Goal: Browse casually: Explore the website without a specific task or goal

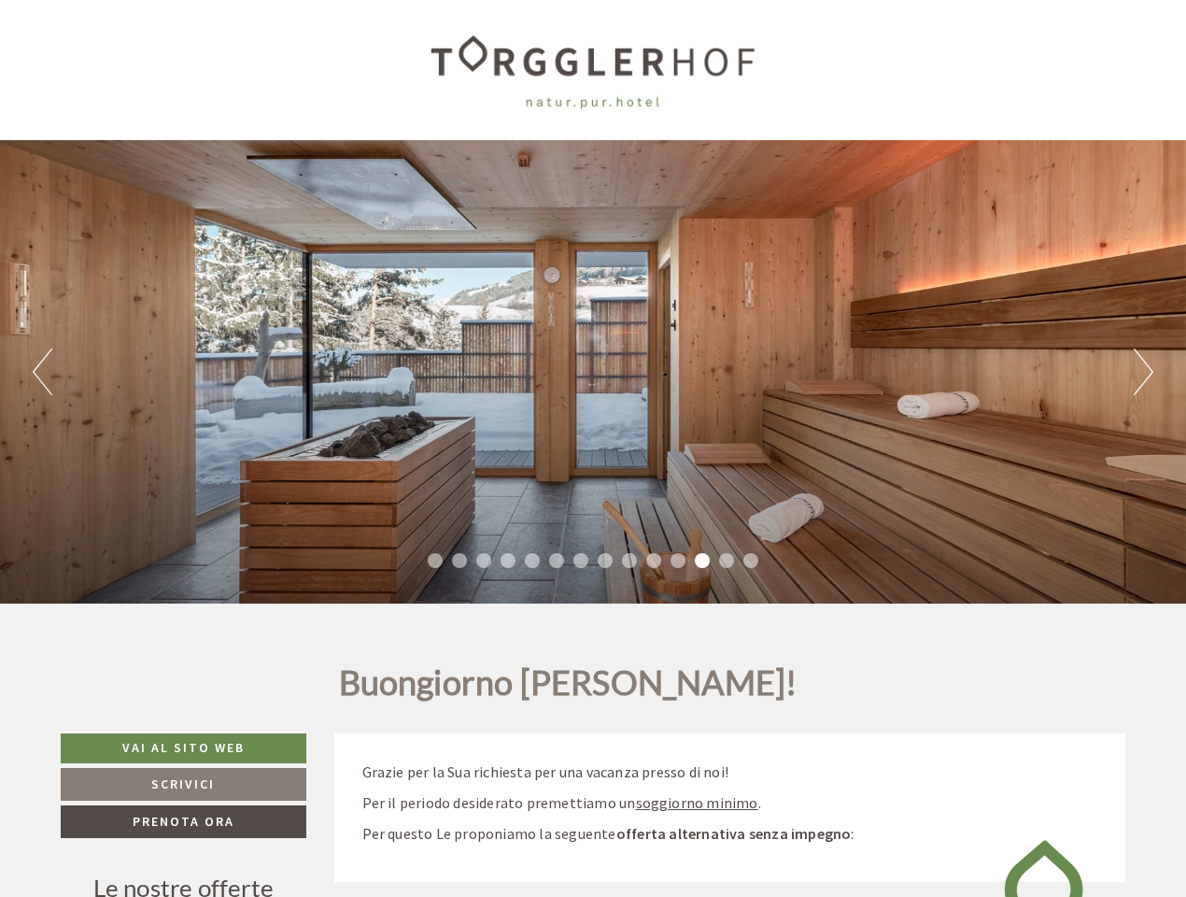
click at [593, 448] on div "Previous Next 1 2 3 4 5 6 7 8 9 10 11 12 13 14" at bounding box center [593, 371] width 1186 height 463
click at [42, 372] on button "Previous" at bounding box center [43, 371] width 20 height 47
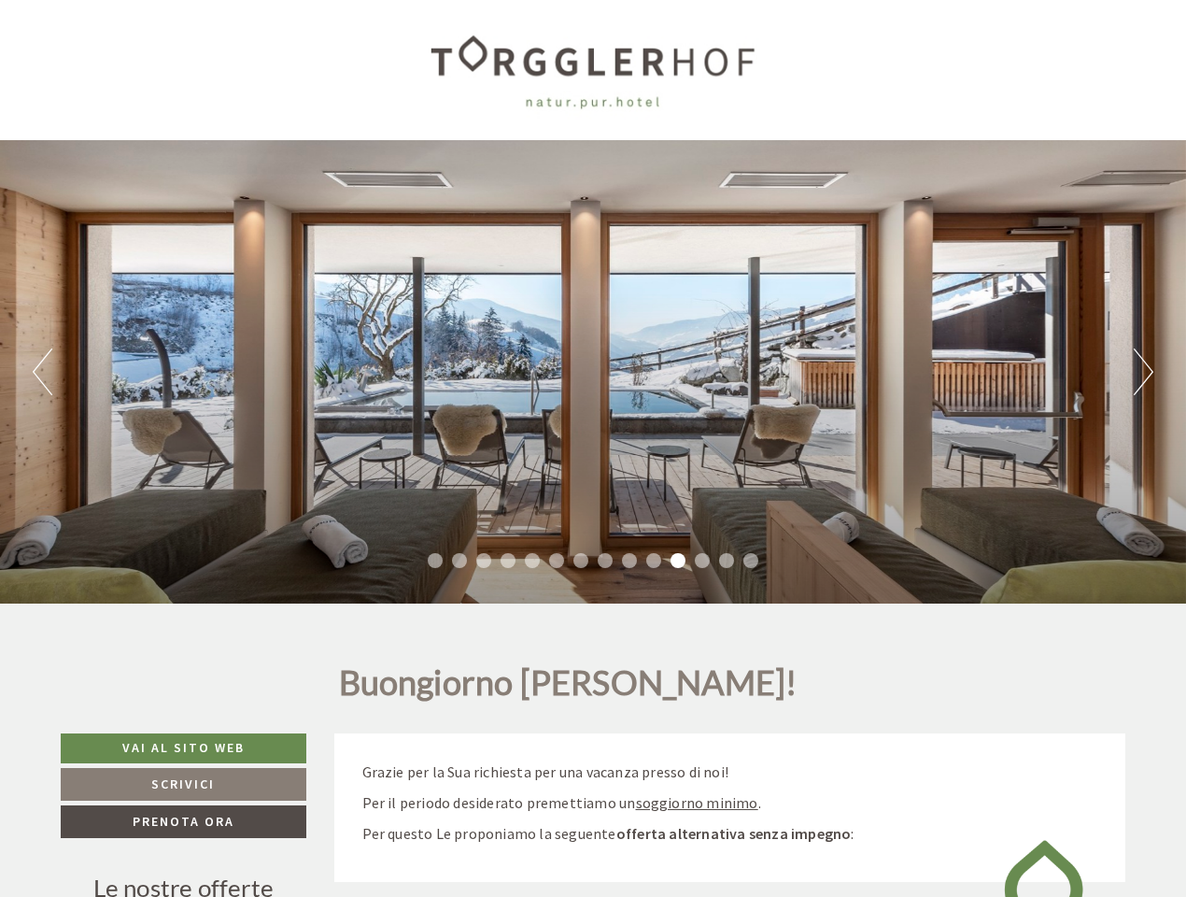
click at [593, 372] on div "Previous Next 1 2 3 4 5 6 7 8 9 10 11 12 13 14" at bounding box center [593, 371] width 1186 height 463
click at [1143, 372] on button "Next" at bounding box center [1144, 371] width 20 height 47
click at [435, 560] on li "1" at bounding box center [435, 560] width 15 height 15
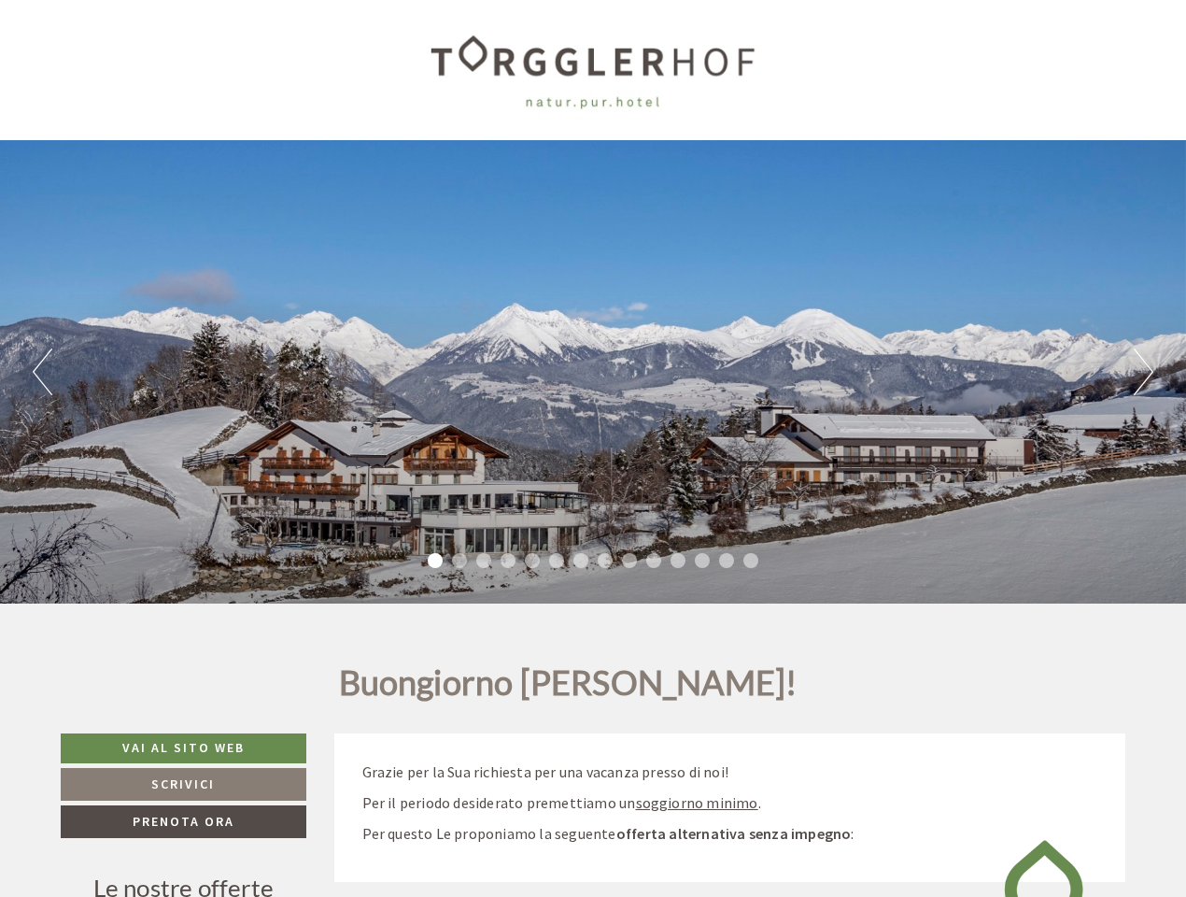
click at [460, 560] on li "2" at bounding box center [459, 560] width 15 height 15
click at [484, 560] on li "3" at bounding box center [483, 560] width 15 height 15
click at [508, 560] on li "4" at bounding box center [508, 560] width 15 height 15
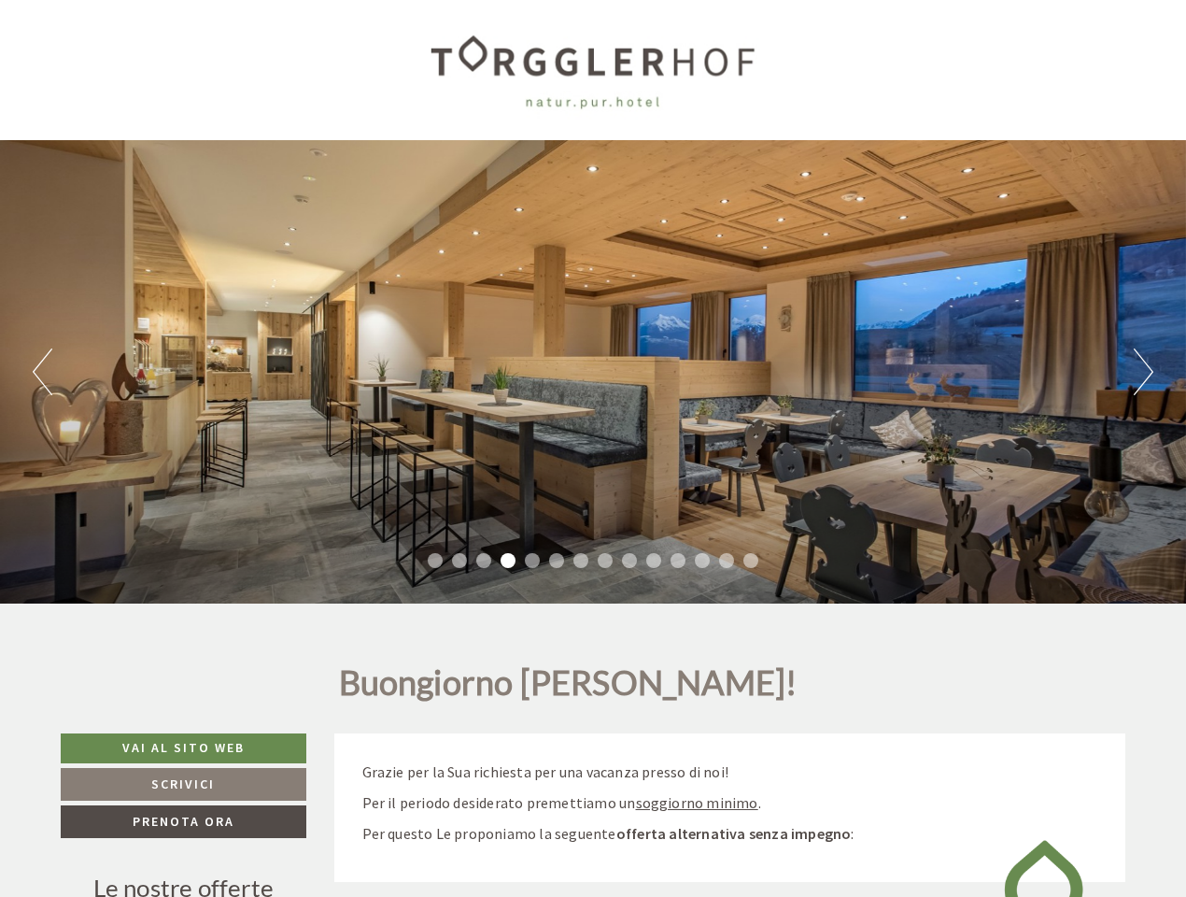
click at [532, 560] on li "5" at bounding box center [532, 560] width 15 height 15
click at [557, 560] on li "6" at bounding box center [556, 560] width 15 height 15
